Goal: Information Seeking & Learning: Understand process/instructions

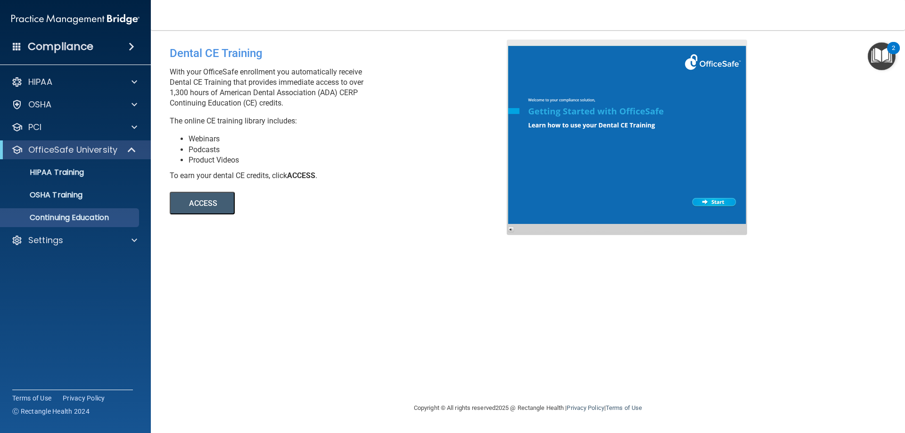
click at [203, 204] on button "ACCESS" at bounding box center [202, 203] width 65 height 23
click at [49, 242] on p "Settings" at bounding box center [45, 240] width 35 height 11
click at [42, 309] on p "Services" at bounding box center [70, 307] width 129 height 9
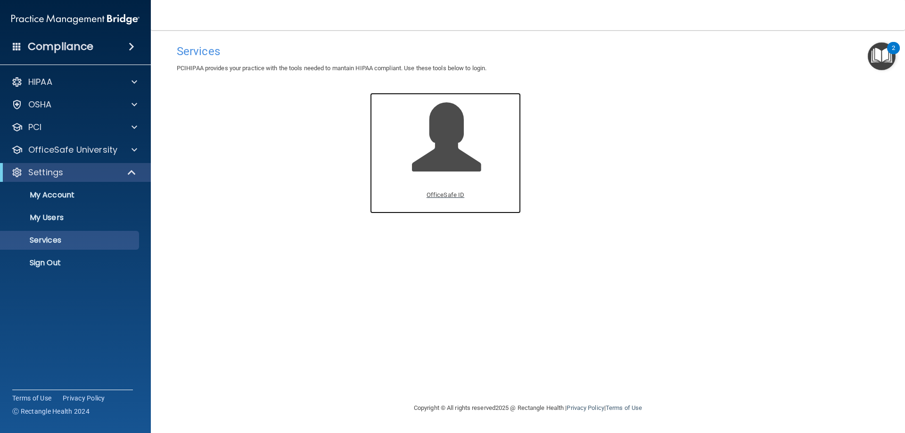
click at [439, 194] on p "OfficeSafe ID" at bounding box center [445, 194] width 38 height 11
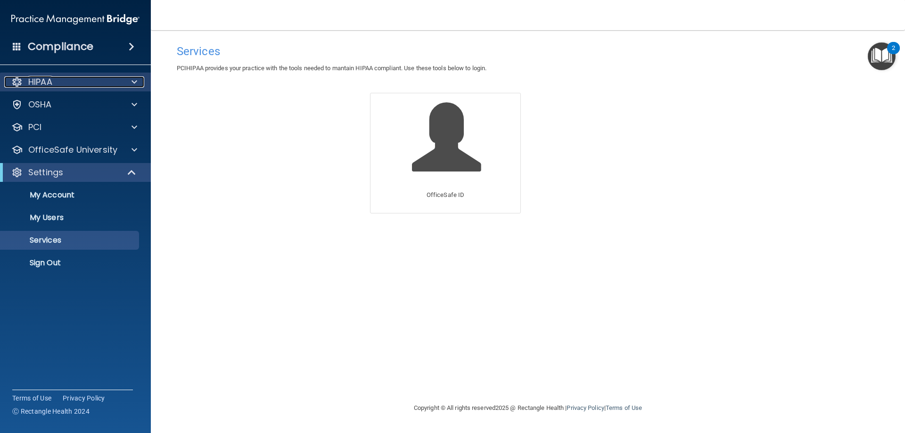
click at [71, 82] on div "HIPAA" at bounding box center [62, 81] width 117 height 11
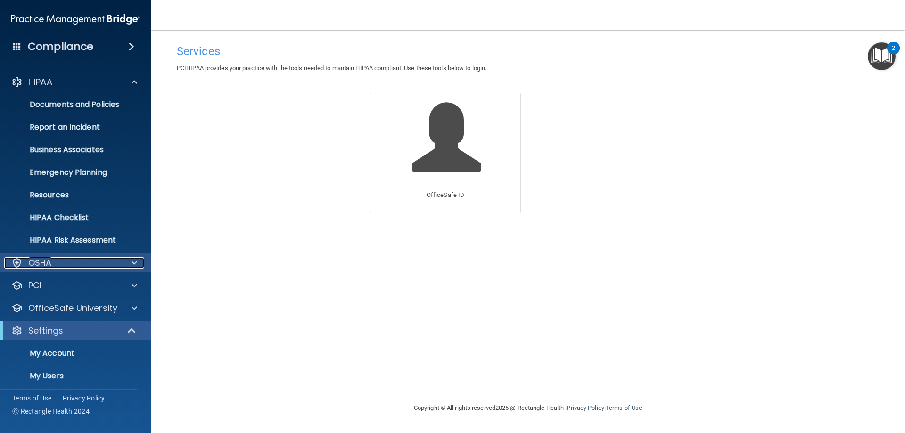
click at [133, 262] on span at bounding box center [134, 262] width 6 height 11
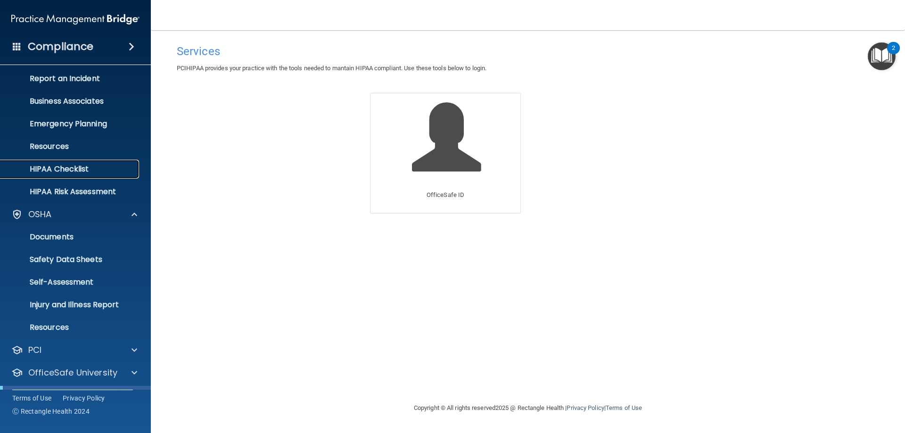
scroll to position [48, 0]
click at [56, 161] on link "HIPAA Checklist" at bounding box center [65, 170] width 148 height 19
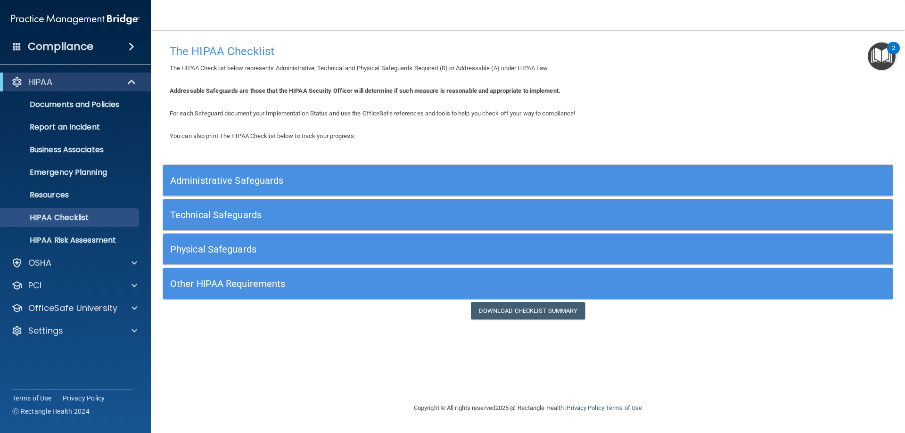
click at [340, 186] on div "Administrative Safeguards" at bounding box center [436, 180] width 547 height 21
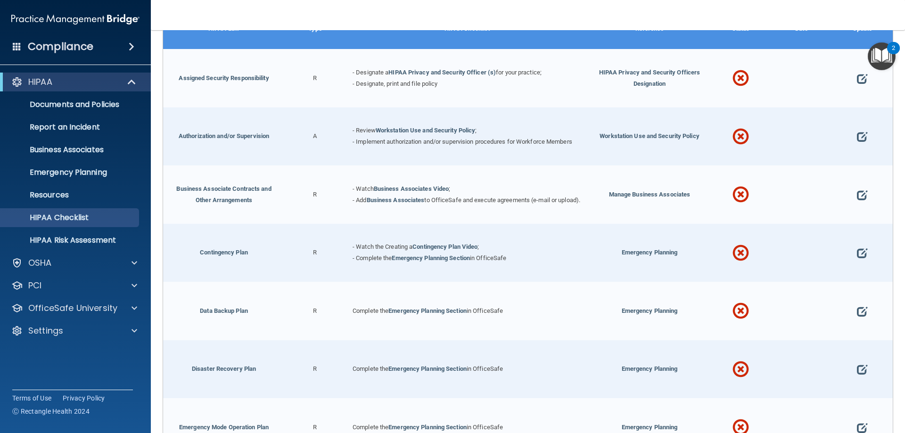
scroll to position [188, 0]
click at [115, 104] on p "Documents and Policies" at bounding box center [70, 104] width 129 height 9
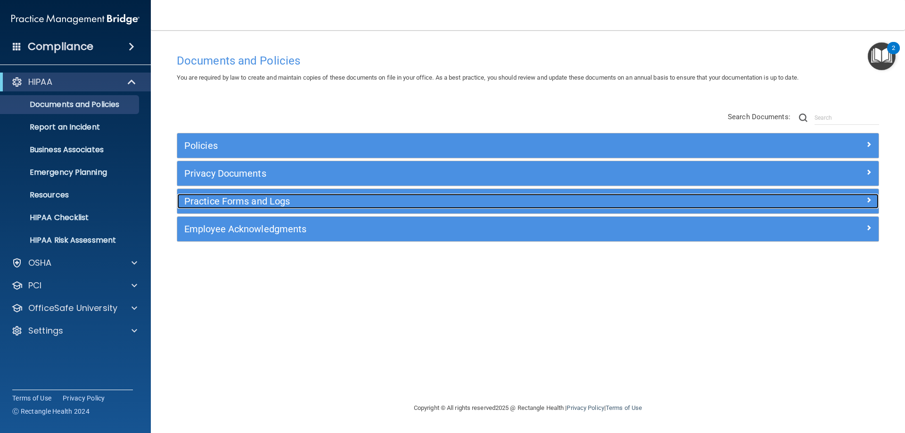
click at [311, 201] on h5 "Practice Forms and Logs" at bounding box center [440, 201] width 512 height 10
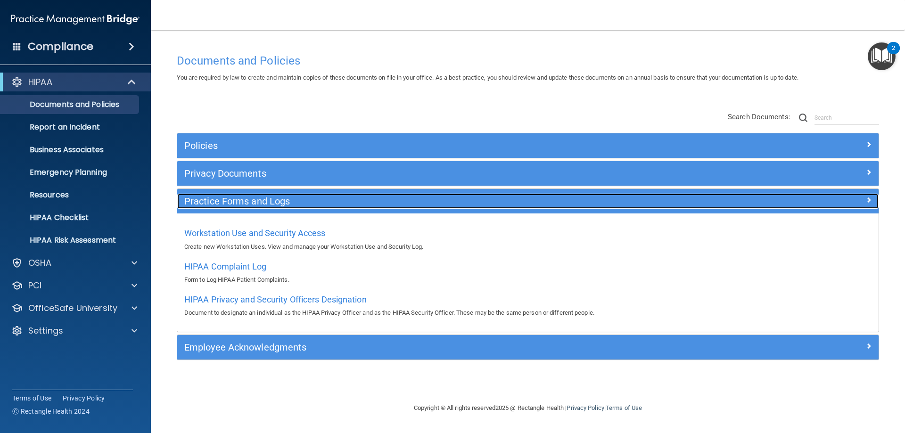
click at [311, 200] on h5 "Practice Forms and Logs" at bounding box center [440, 201] width 512 height 10
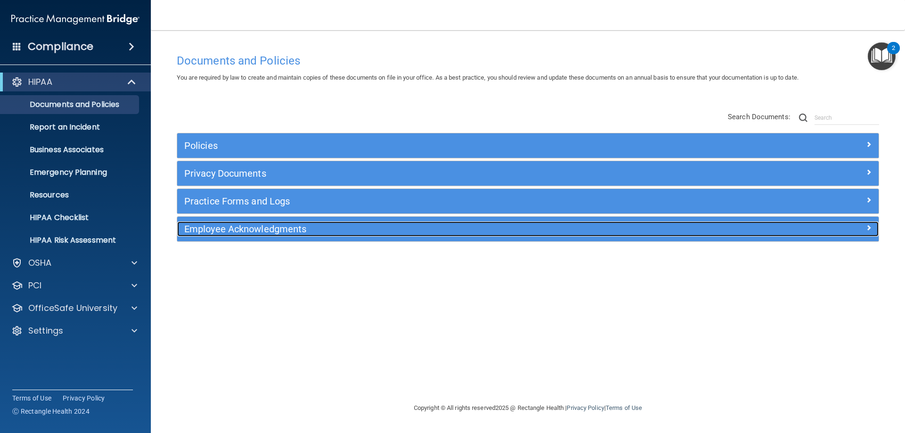
click at [314, 224] on h5 "Employee Acknowledgments" at bounding box center [440, 229] width 512 height 10
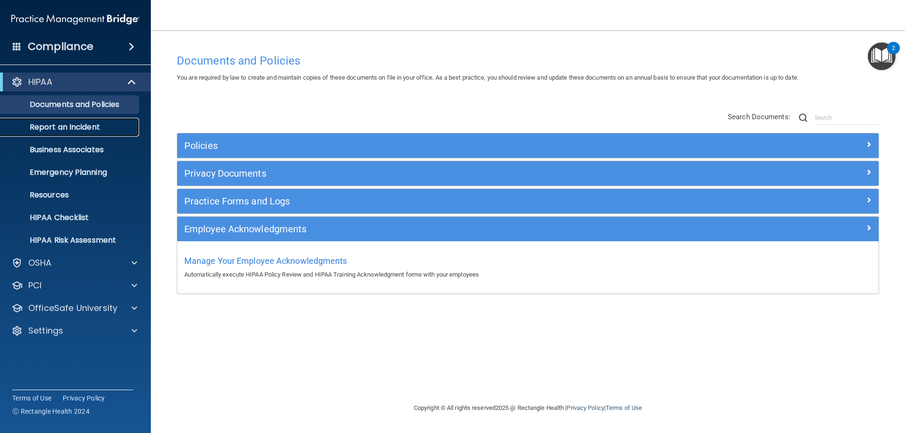
click at [65, 129] on p "Report an Incident" at bounding box center [70, 127] width 129 height 9
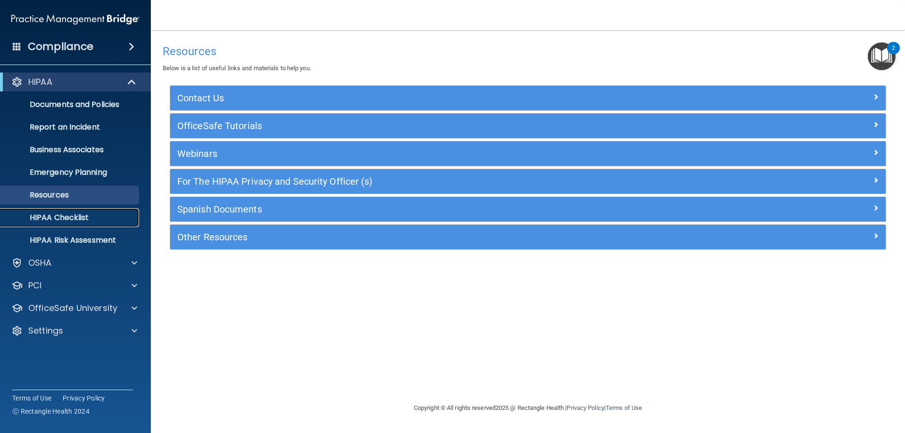
click at [80, 215] on p "HIPAA Checklist" at bounding box center [70, 217] width 129 height 9
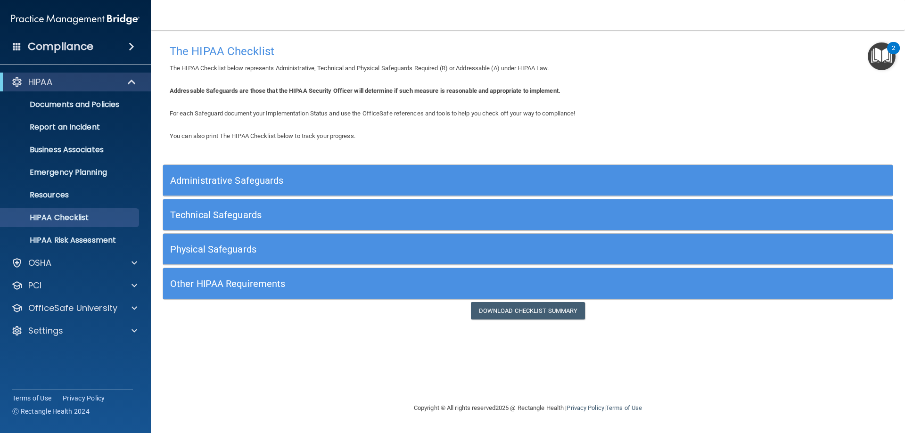
click at [285, 285] on h5 "Other HIPAA Requirements" at bounding box center [436, 283] width 533 height 10
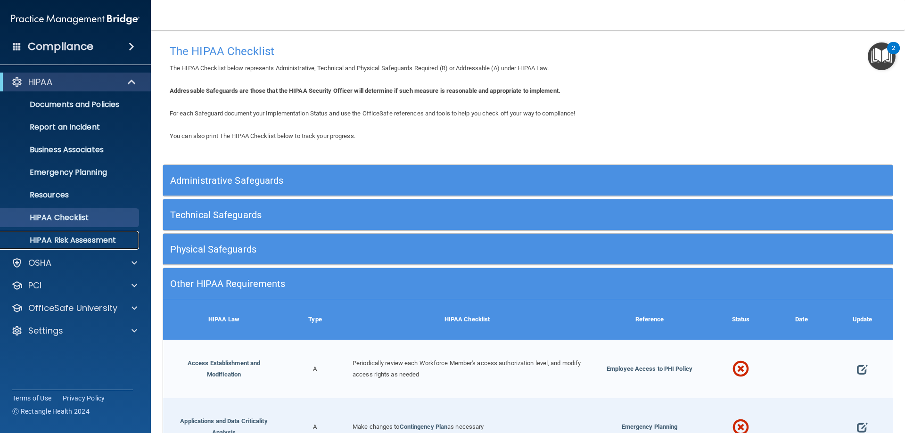
click at [87, 237] on p "HIPAA Risk Assessment" at bounding box center [70, 240] width 129 height 9
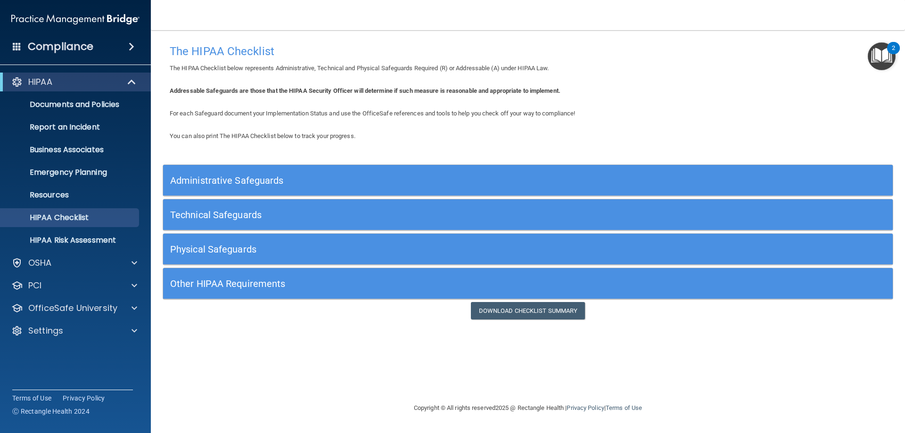
click at [204, 349] on div "The HIPAA Checklist The HIPAA Checklist below represents Administrative, Techni…" at bounding box center [528, 216] width 716 height 353
click at [71, 264] on div "OSHA" at bounding box center [62, 262] width 117 height 11
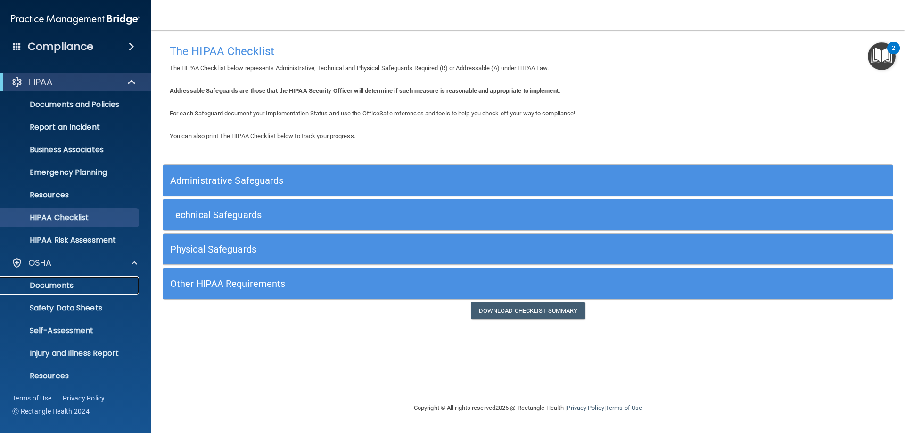
click at [49, 290] on p "Documents" at bounding box center [70, 285] width 129 height 9
